Goal: Navigation & Orientation: Find specific page/section

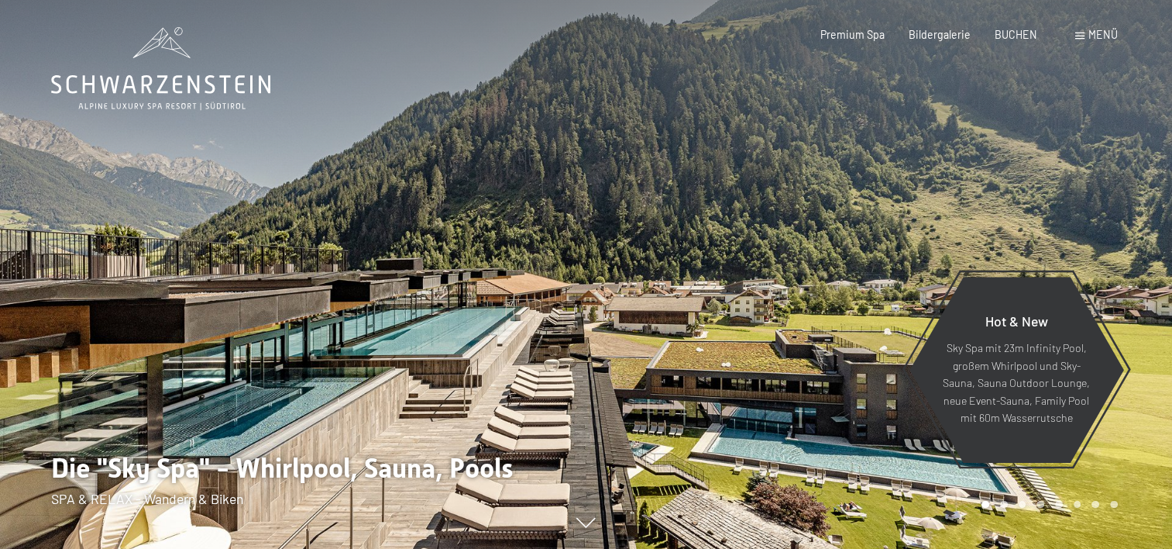
click at [1079, 32] on div "Menü" at bounding box center [1096, 34] width 43 height 15
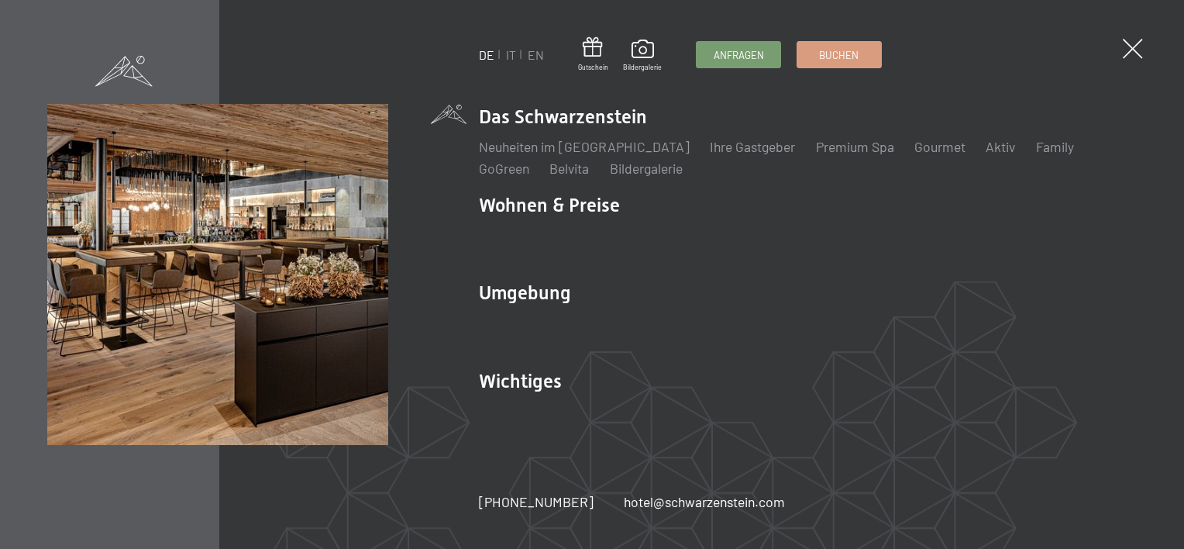
click at [1117, 57] on div "DE IT EN Gutschein Bildergalerie Anfragen Buchen DE IT EN Das Schwarzenstein Ne…" at bounding box center [592, 274] width 1184 height 549
click at [587, 54] on span at bounding box center [593, 48] width 30 height 26
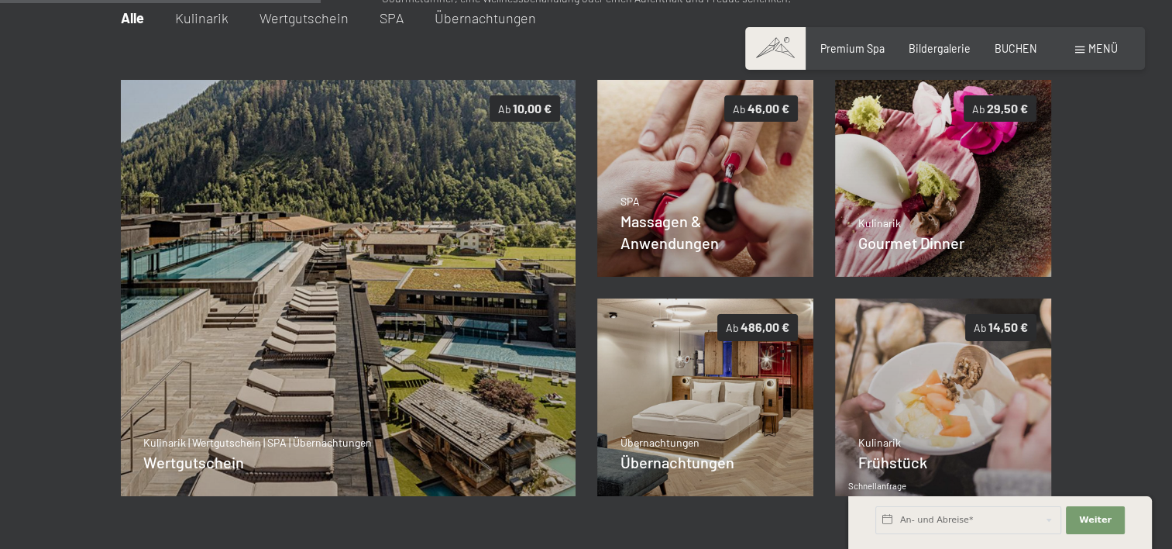
scroll to position [343, 0]
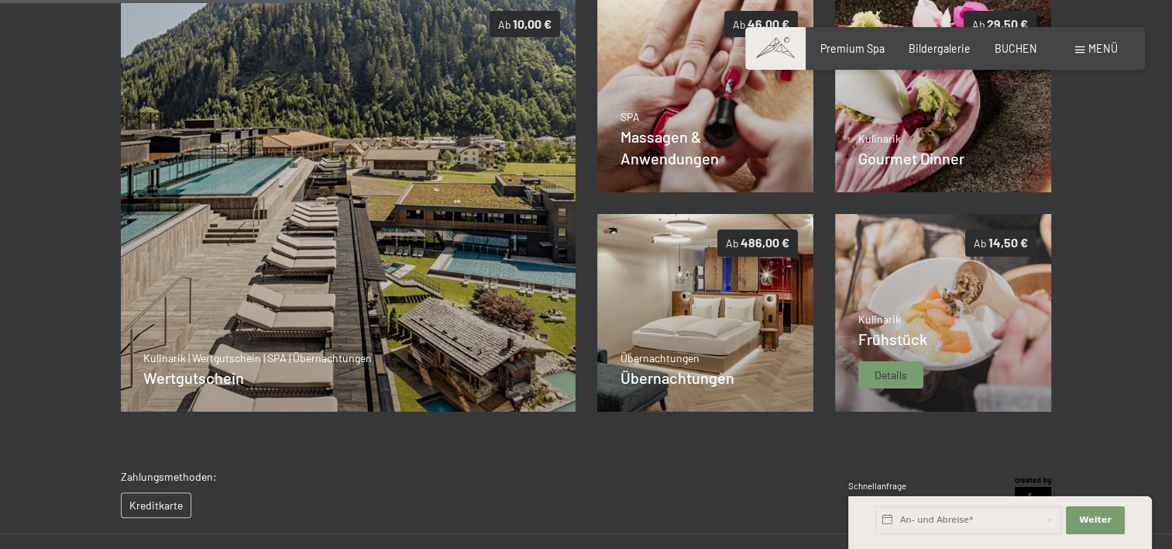
click at [912, 304] on img at bounding box center [943, 313] width 217 height 198
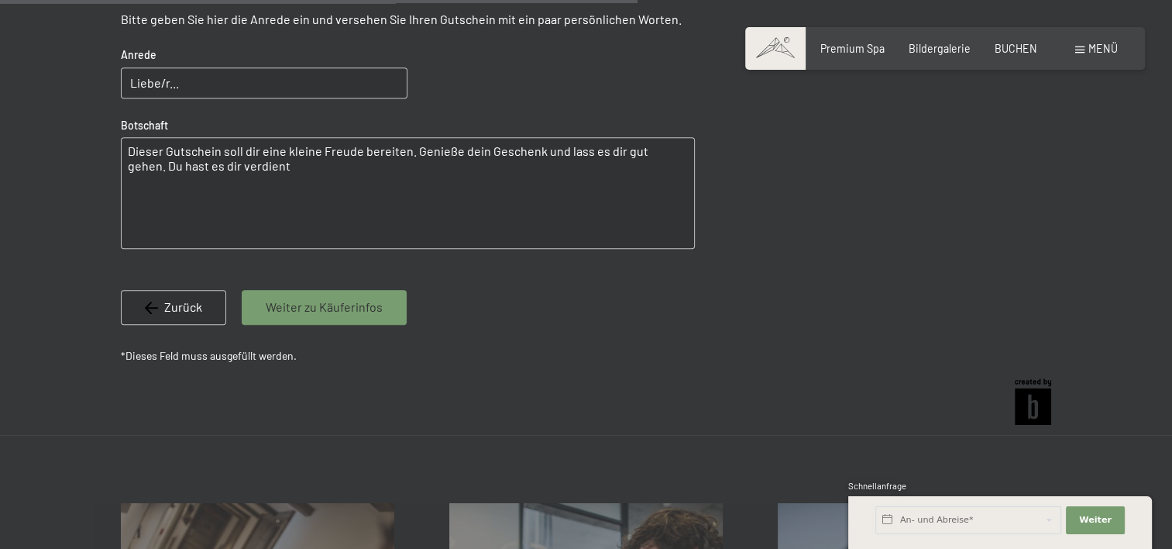
scroll to position [1017, 0]
click at [860, 45] on span "Premium Spa" at bounding box center [853, 46] width 64 height 13
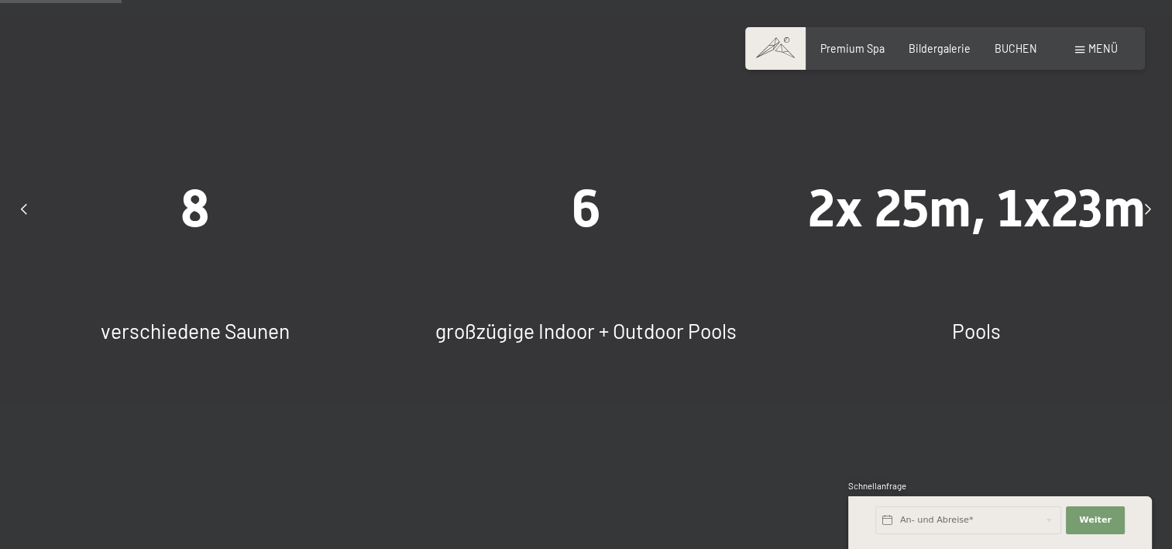
scroll to position [930, 0]
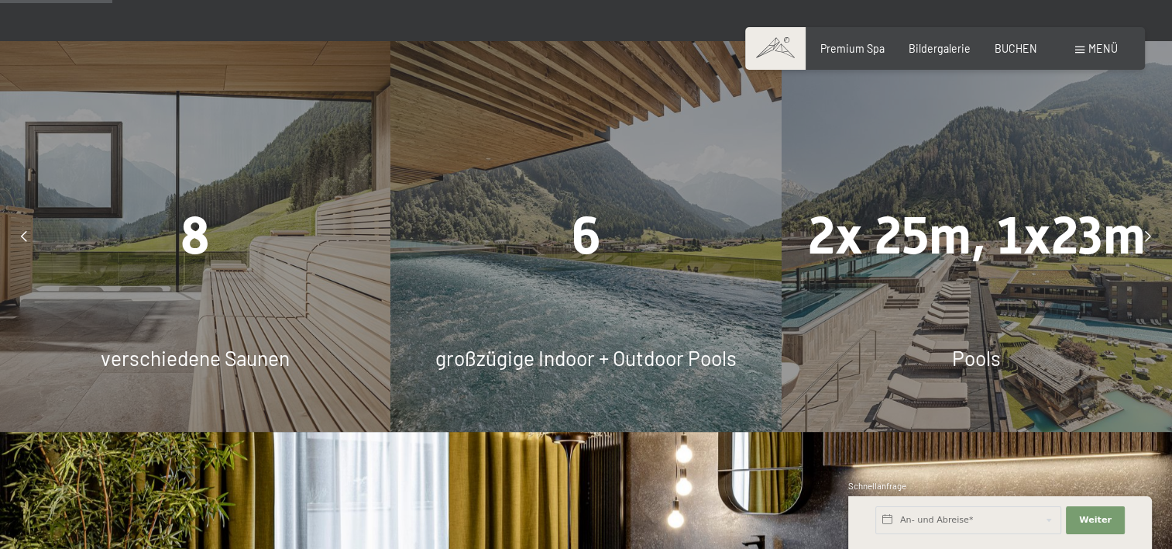
click at [1148, 236] on icon at bounding box center [1148, 236] width 6 height 11
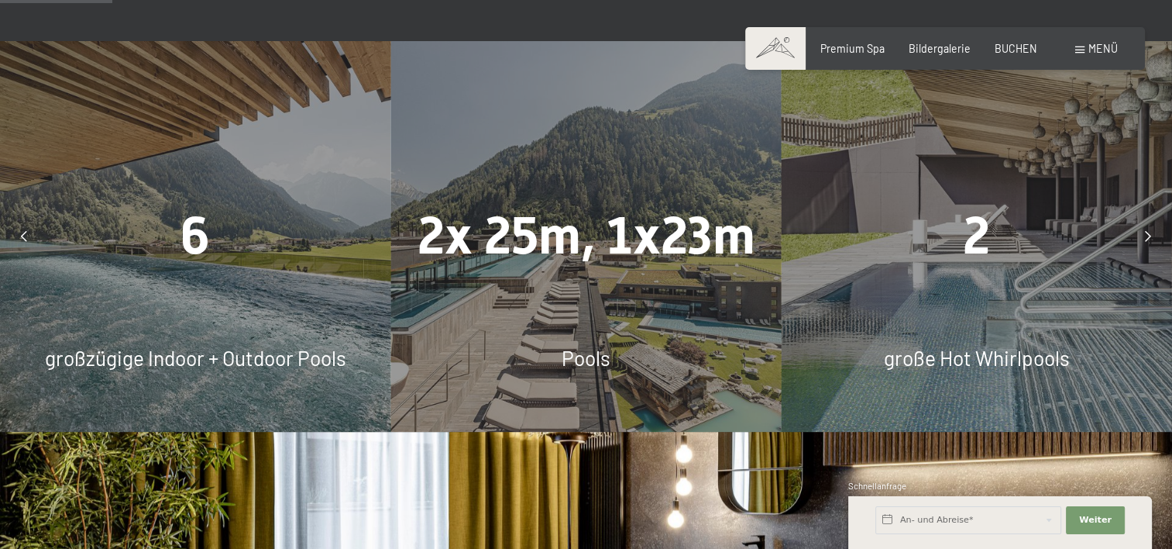
click at [1148, 236] on icon at bounding box center [1148, 236] width 6 height 11
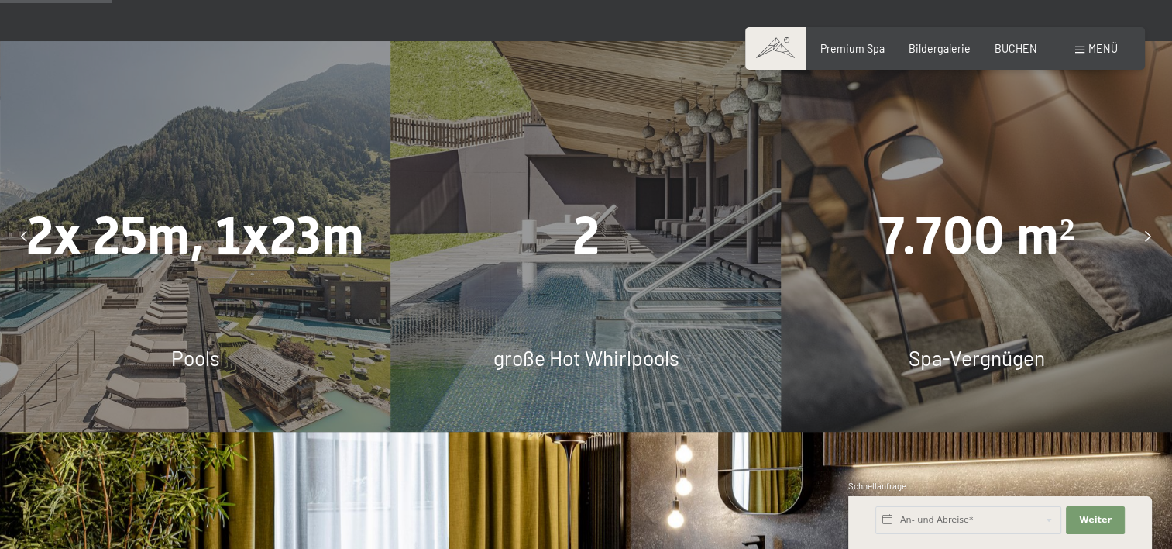
click at [1148, 236] on icon at bounding box center [1148, 236] width 6 height 11
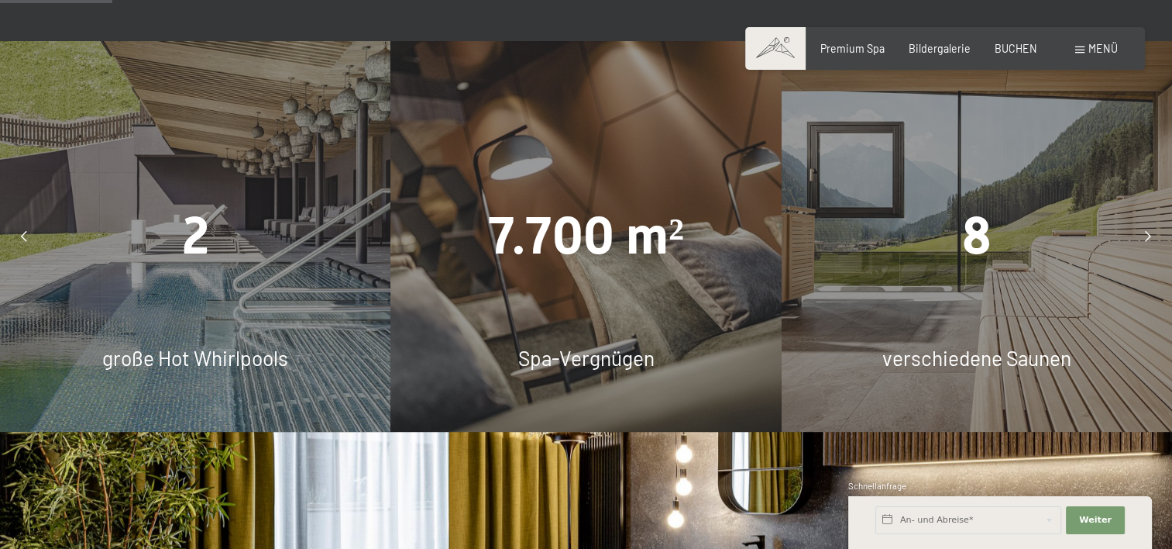
click at [1148, 236] on icon at bounding box center [1148, 236] width 6 height 11
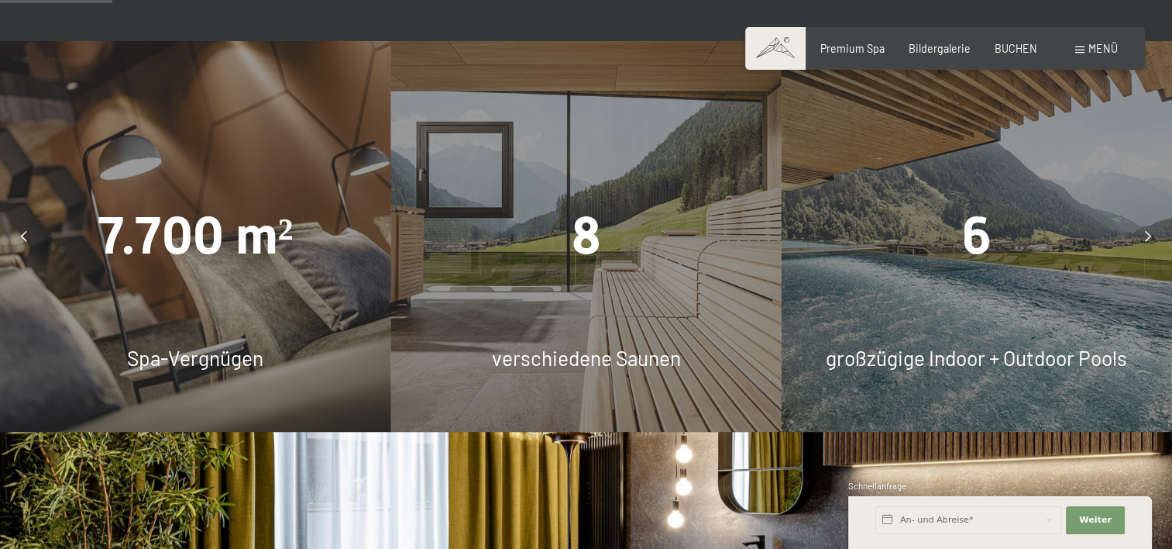
click at [1148, 236] on icon at bounding box center [1148, 236] width 6 height 11
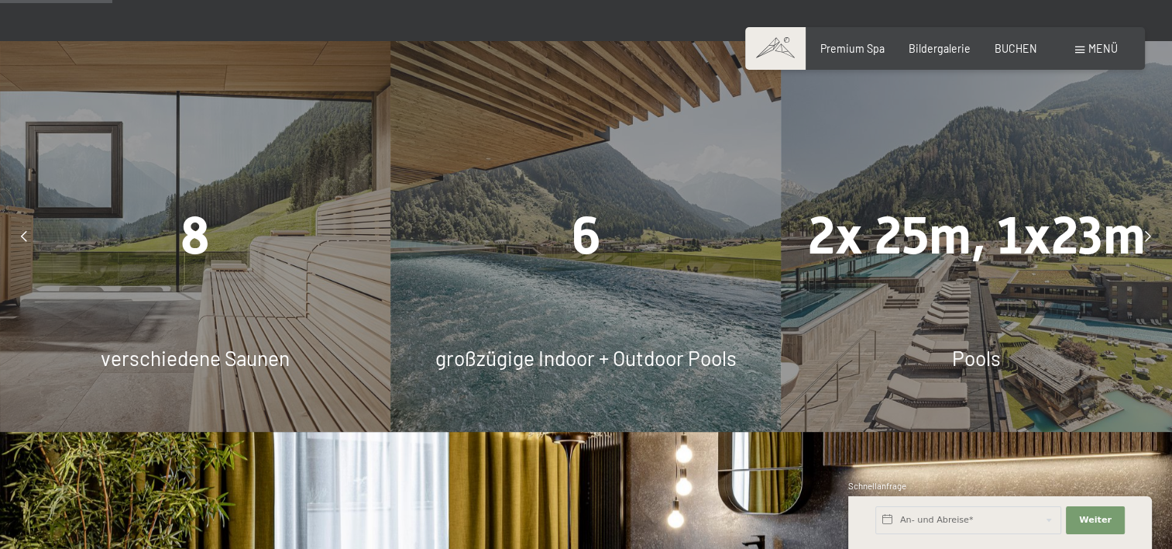
click at [1148, 236] on icon at bounding box center [1148, 236] width 6 height 11
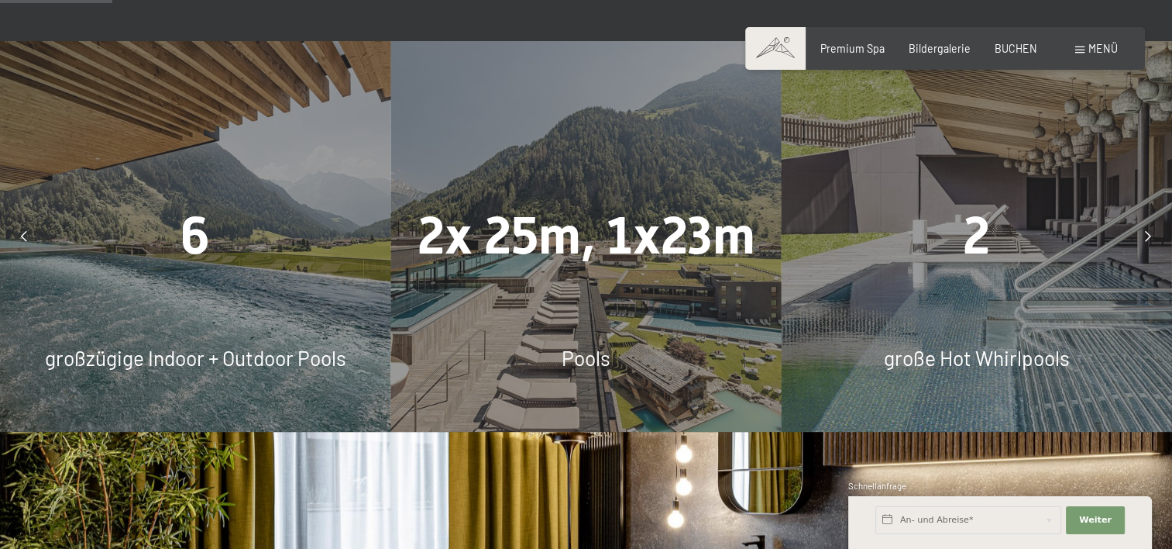
click at [1148, 236] on icon at bounding box center [1148, 236] width 6 height 11
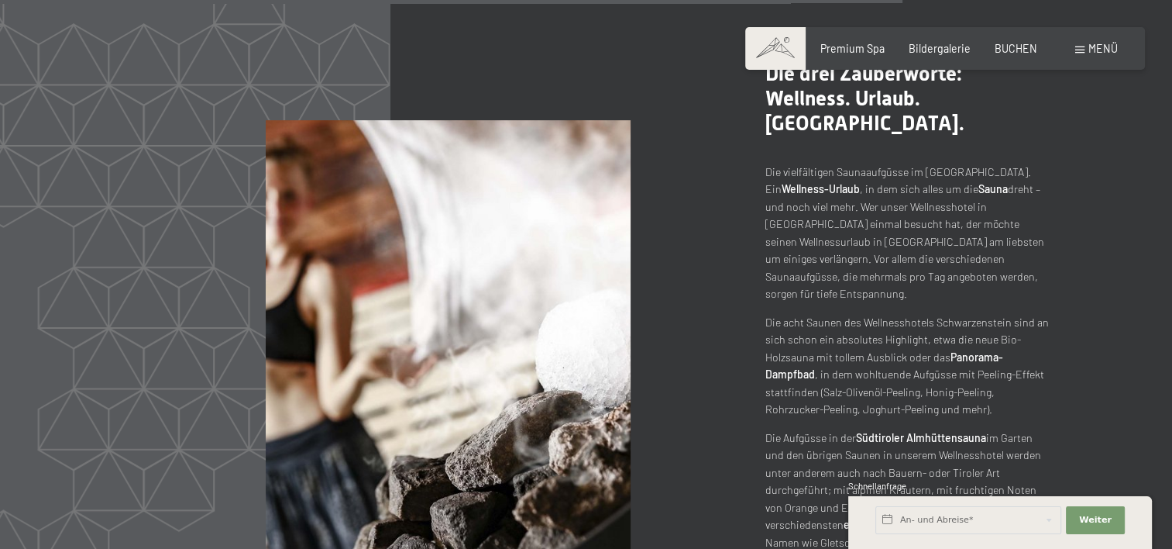
scroll to position [6431, 0]
